Goal: Entertainment & Leisure: Consume media (video, audio)

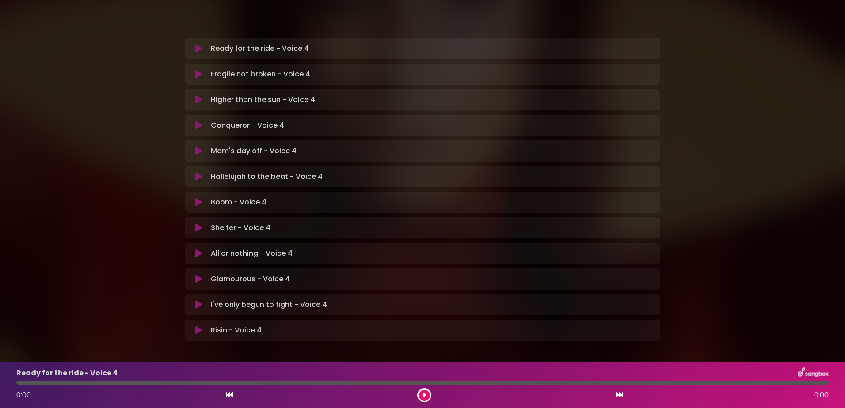
scroll to position [178, 0]
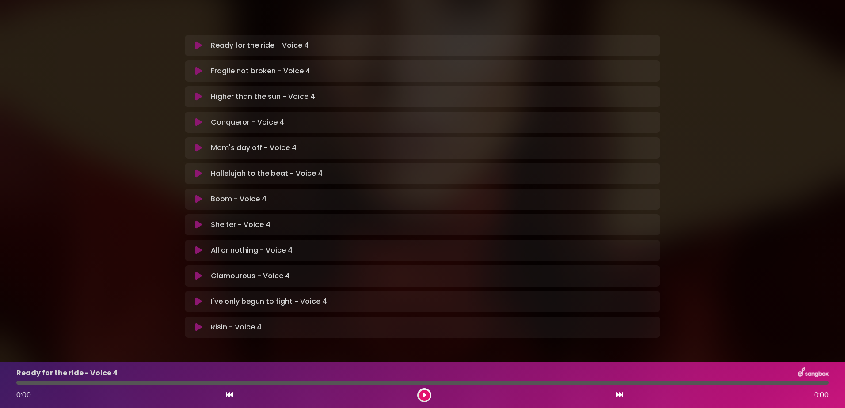
click at [244, 66] on p "Fragile not broken - Voice 4 Loading Track..." at bounding box center [260, 71] width 99 height 11
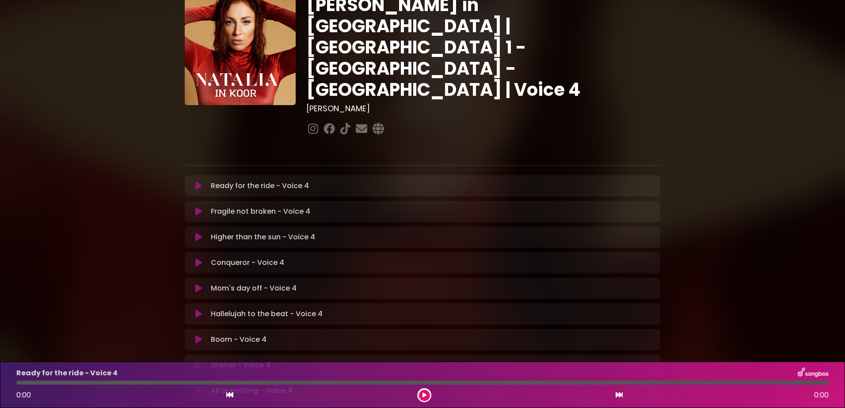
scroll to position [0, 0]
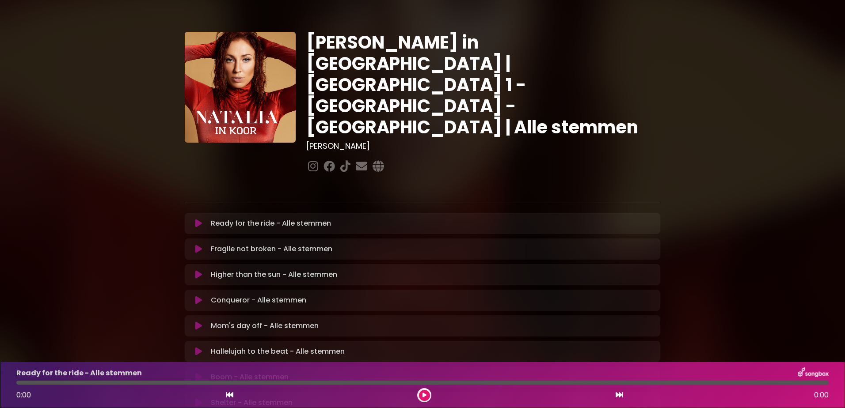
click at [197, 245] on icon at bounding box center [198, 249] width 7 height 9
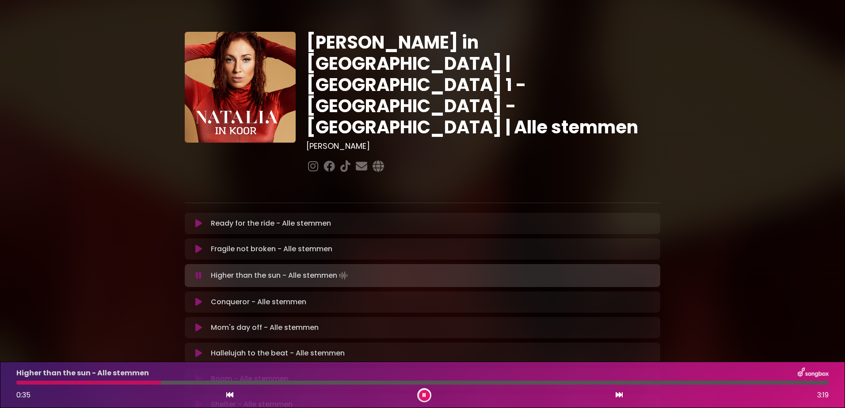
drag, startPoint x: 424, startPoint y: 395, endPoint x: 449, endPoint y: 355, distance: 47.1
click at [424, 395] on icon at bounding box center [424, 395] width 4 height 5
